Goal: Use online tool/utility: Utilize a website feature to perform a specific function

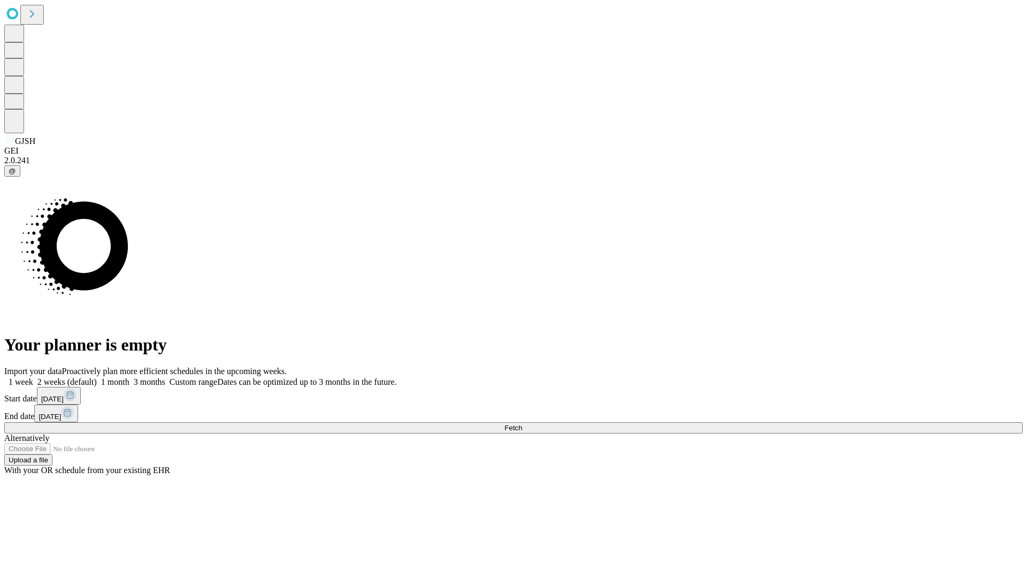
click at [522, 424] on span "Fetch" at bounding box center [514, 428] width 18 height 8
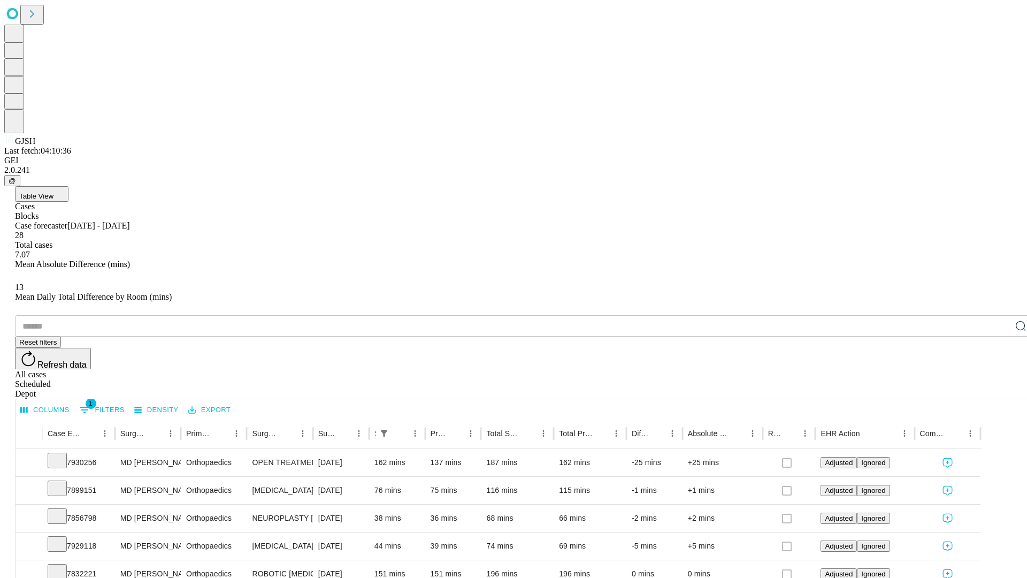
click at [54, 192] on span "Table View" at bounding box center [36, 196] width 34 height 8
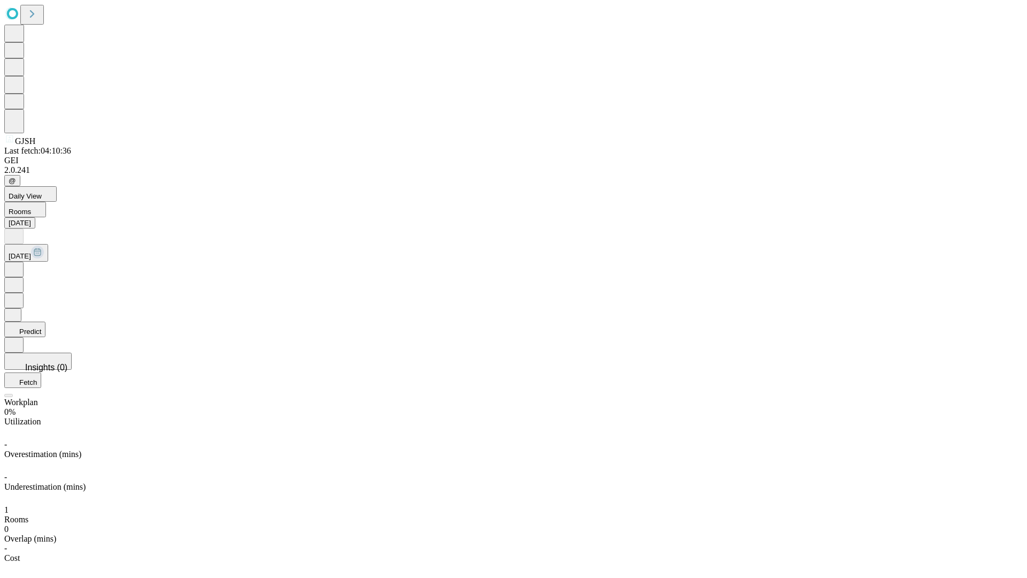
click at [45, 322] on button "Predict" at bounding box center [24, 330] width 41 height 16
